Goal: Navigation & Orientation: Find specific page/section

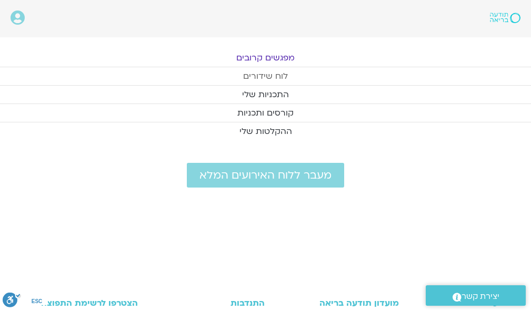
click at [271, 73] on link "לוח שידורים" at bounding box center [265, 76] width 531 height 18
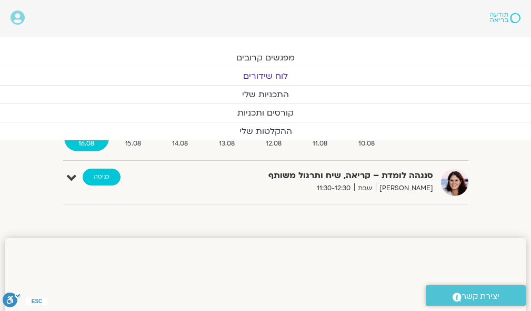
click at [97, 173] on link "כניסה" at bounding box center [102, 177] width 38 height 17
click at [98, 172] on link "כניסה" at bounding box center [102, 177] width 38 height 17
